Goal: Ask a question

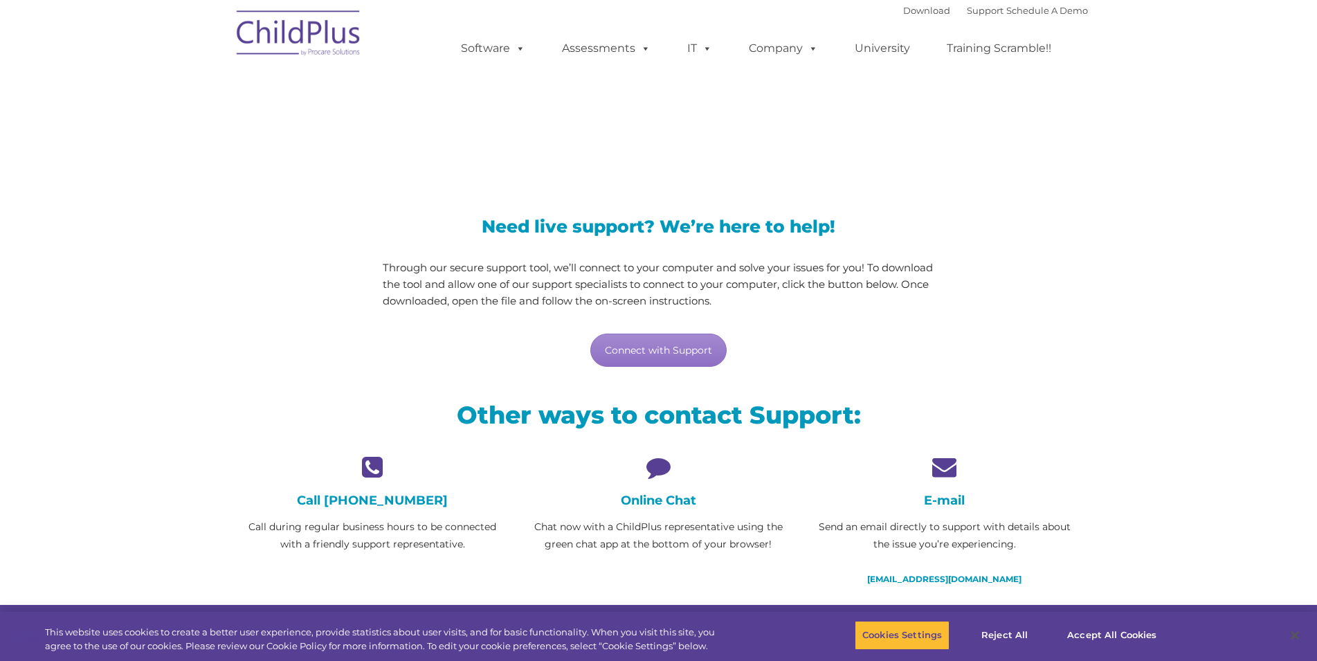
scroll to position [282, 0]
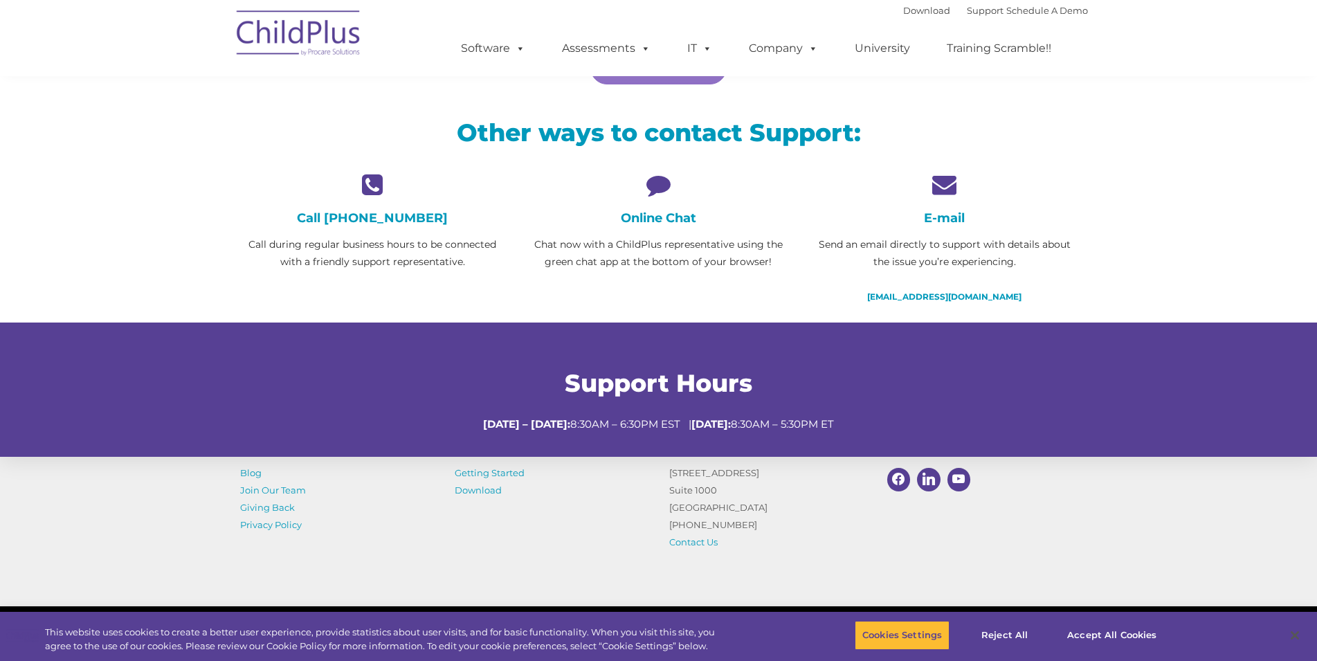
drag, startPoint x: 653, startPoint y: 184, endPoint x: 657, endPoint y: 221, distance: 37.7
click at [653, 185] on icon at bounding box center [658, 184] width 265 height 24
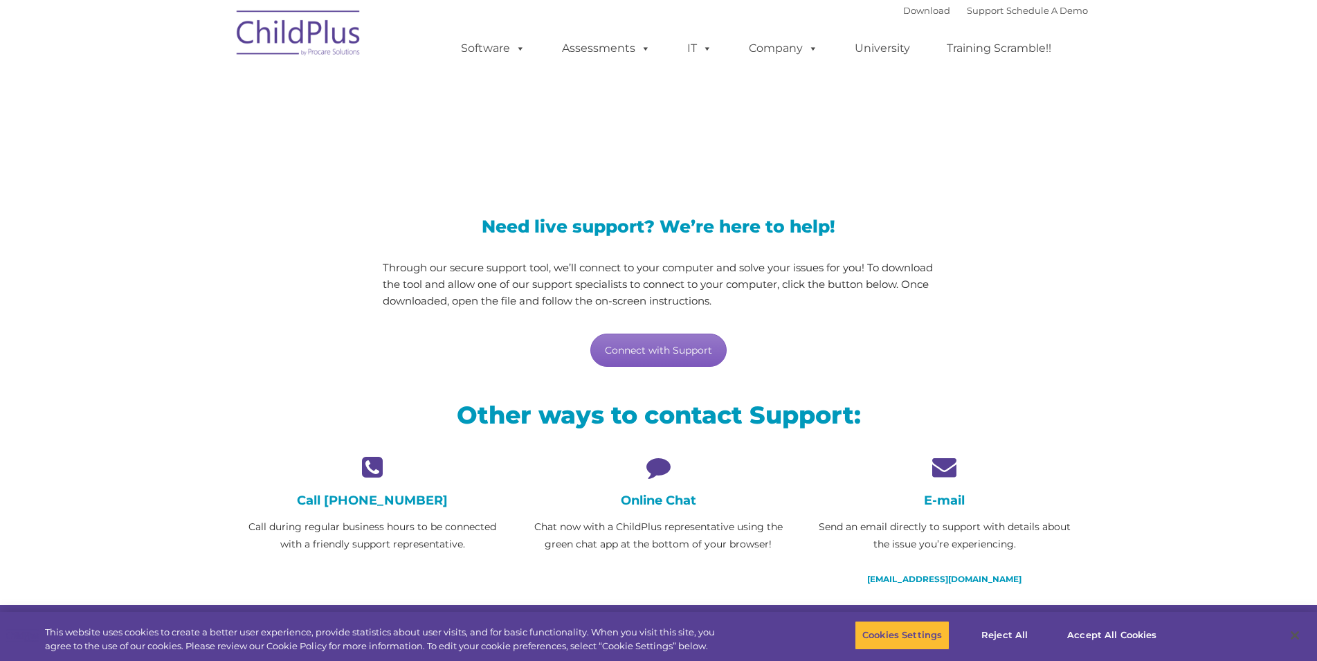
click at [656, 352] on link "Connect with Support" at bounding box center [658, 350] width 136 height 33
click at [1046, 138] on div "LiveSupport with SplashTop" at bounding box center [659, 112] width 858 height 100
click at [674, 347] on link "Connect with Support" at bounding box center [658, 350] width 136 height 33
click at [673, 517] on div "Online Chat Chat now with a ChildPlus representative using the green chat app a…" at bounding box center [658, 504] width 265 height 98
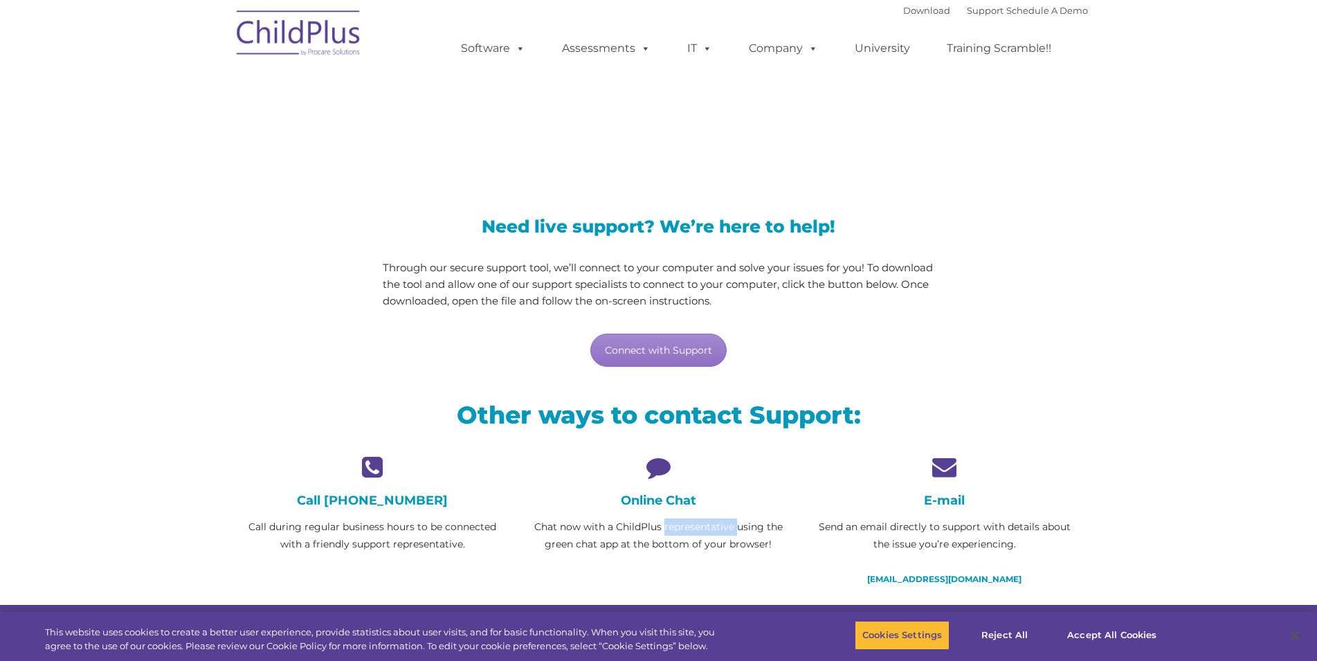
drag, startPoint x: 673, startPoint y: 517, endPoint x: 698, endPoint y: 501, distance: 30.1
click at [675, 515] on div "Online Chat Chat now with a ChildPlus representative using the green chat app a…" at bounding box center [658, 504] width 265 height 98
click at [1097, 176] on div "LiveSupport with SplashTop" at bounding box center [658, 112] width 1317 height 128
click at [1180, 307] on section "LiveSupport with SplashTop Need live support? We’re here to help! Through our s…" at bounding box center [658, 369] width 1317 height 739
click at [664, 355] on link "Connect with Support" at bounding box center [658, 350] width 136 height 33
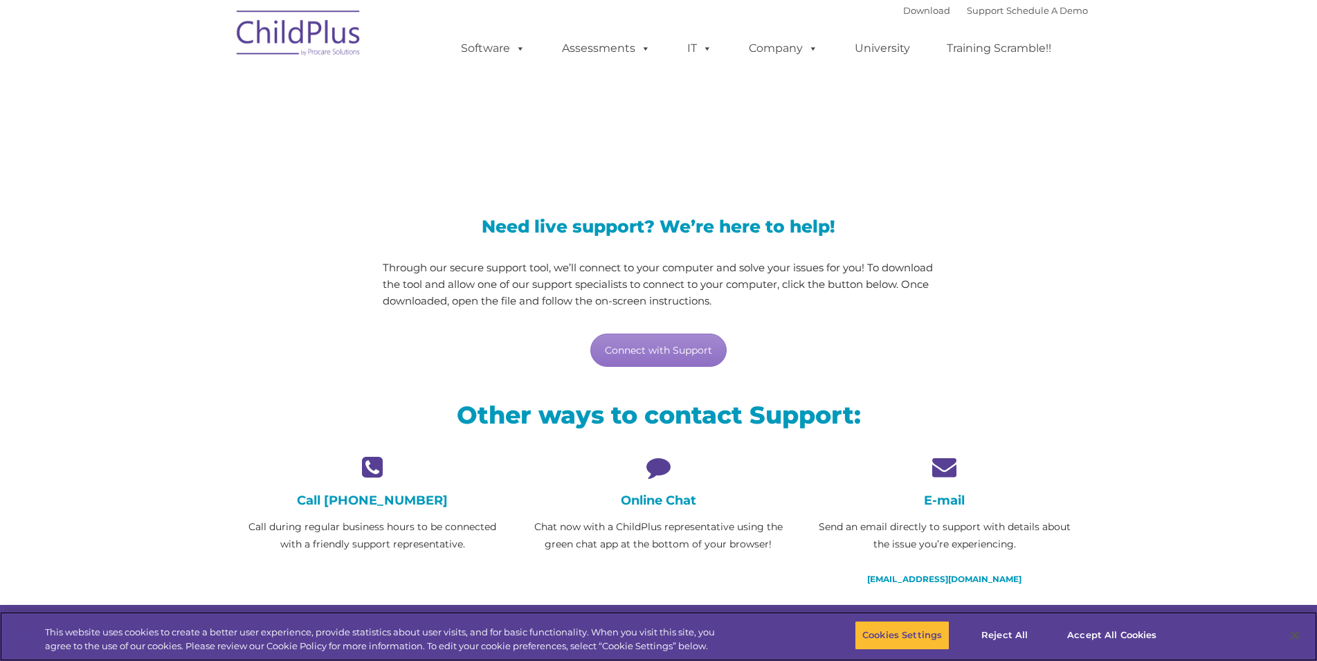
click at [654, 660] on div "This website uses cookies to create a better user experience, provide statistic…" at bounding box center [658, 636] width 1317 height 49
click at [973, 13] on link "Support" at bounding box center [985, 10] width 37 height 11
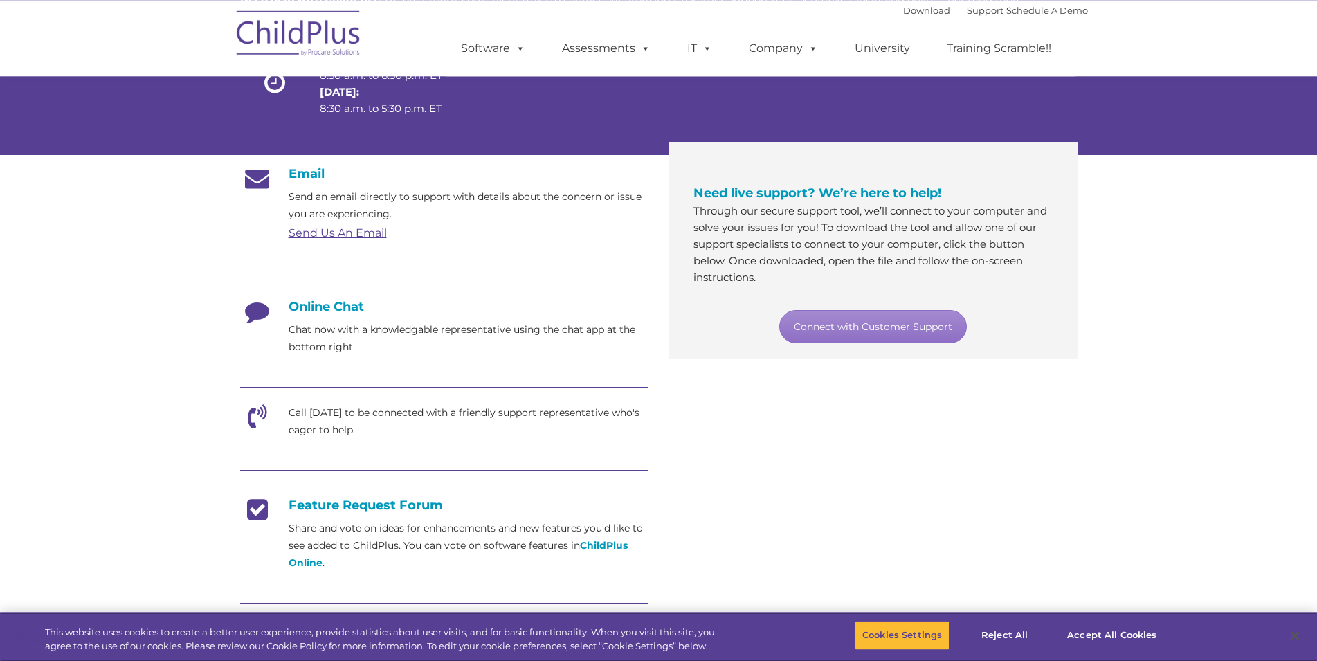
scroll to position [71, 0]
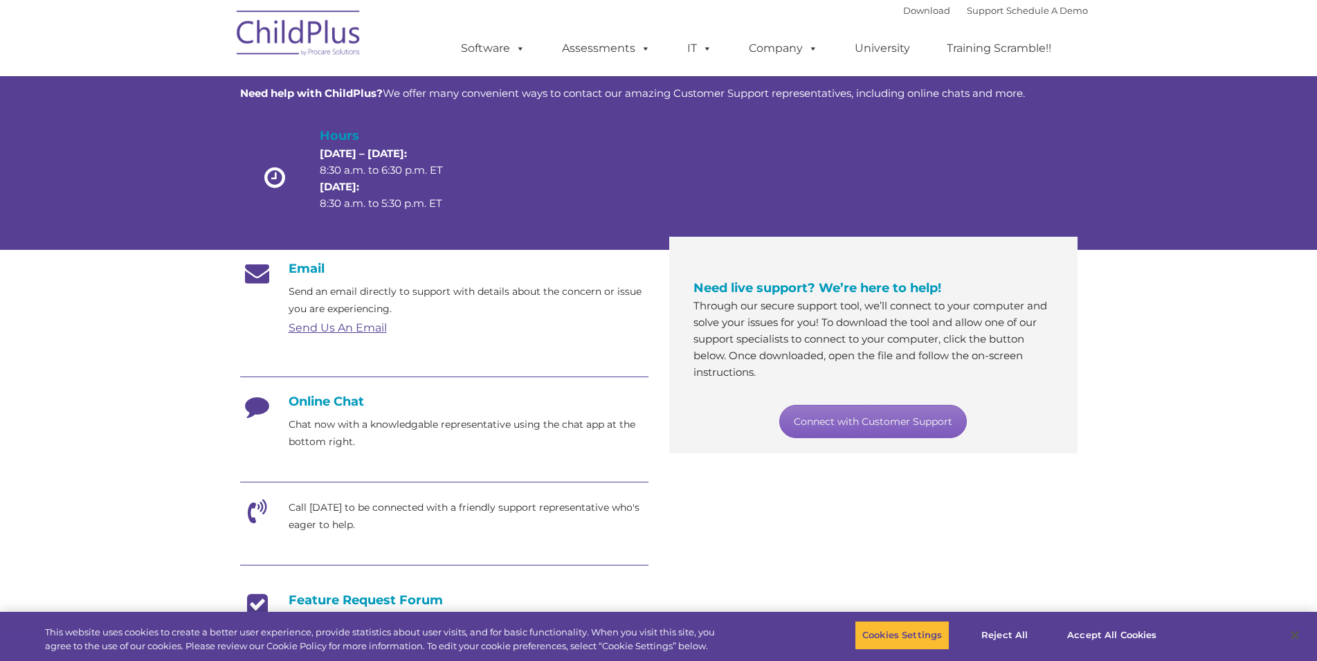
click at [900, 422] on link "Connect with Customer Support" at bounding box center [873, 421] width 188 height 33
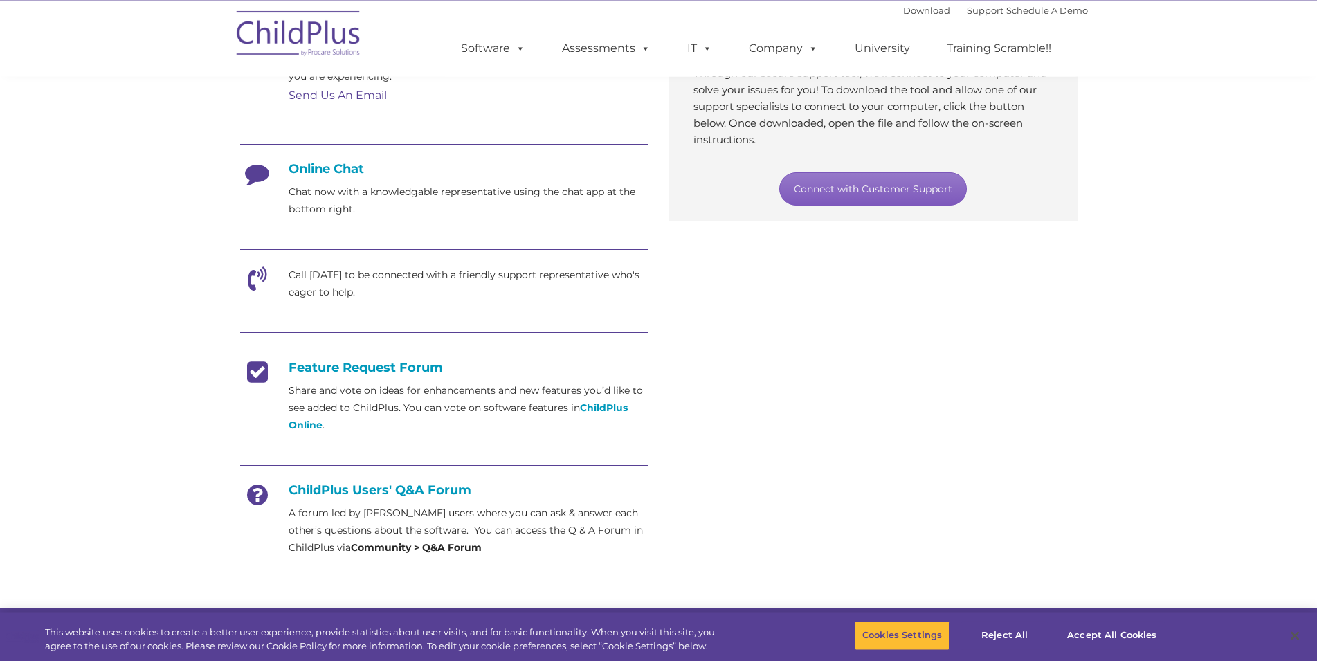
scroll to position [282, 0]
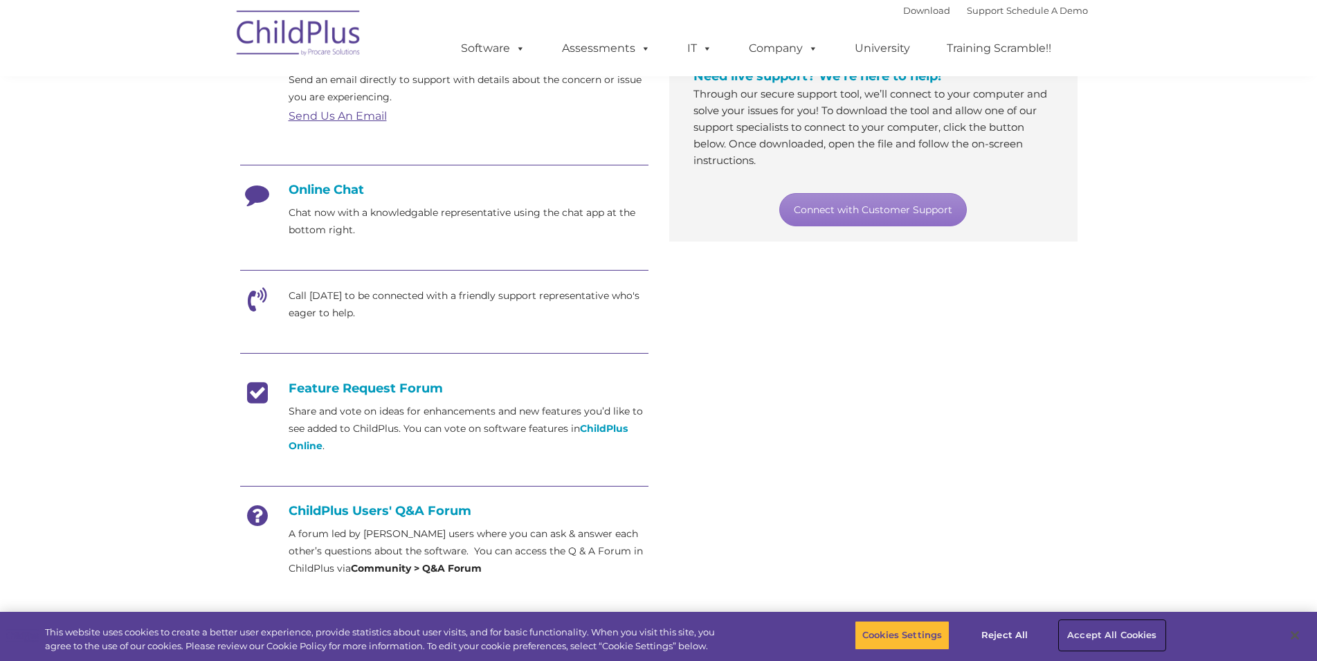
click at [1105, 639] on button "Accept All Cookies" at bounding box center [1111, 635] width 104 height 29
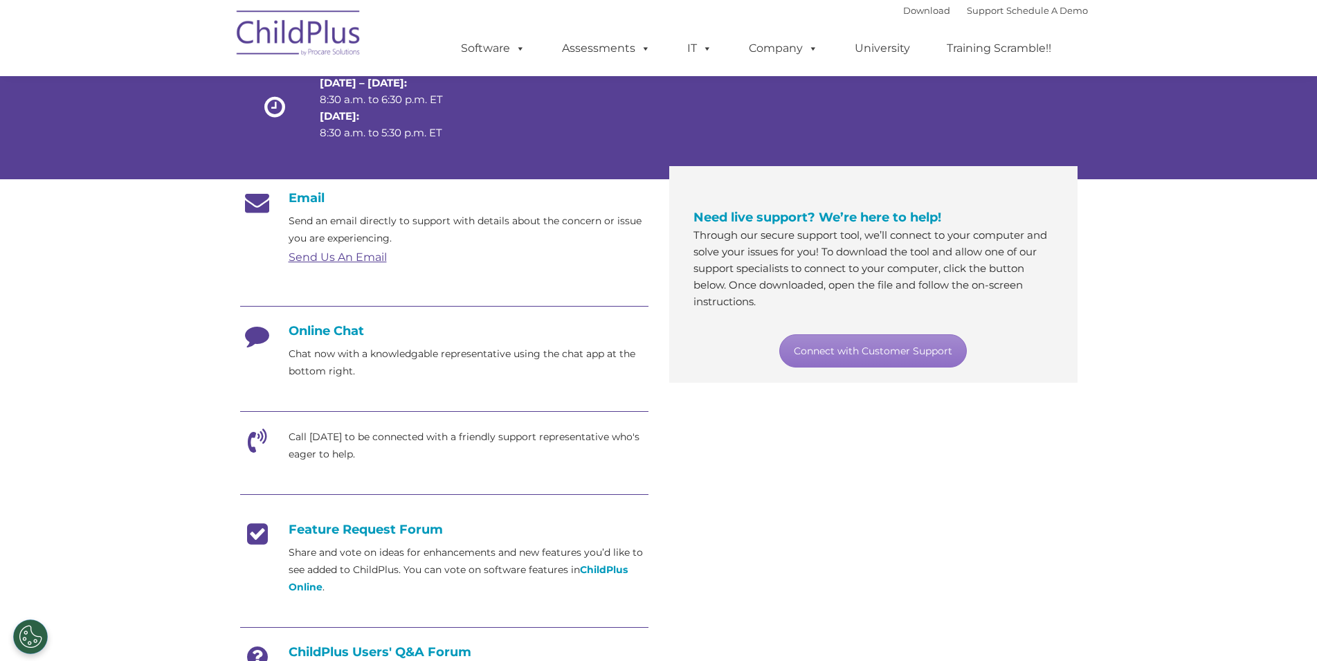
scroll to position [0, 0]
